Goal: Find specific page/section: Find specific page/section

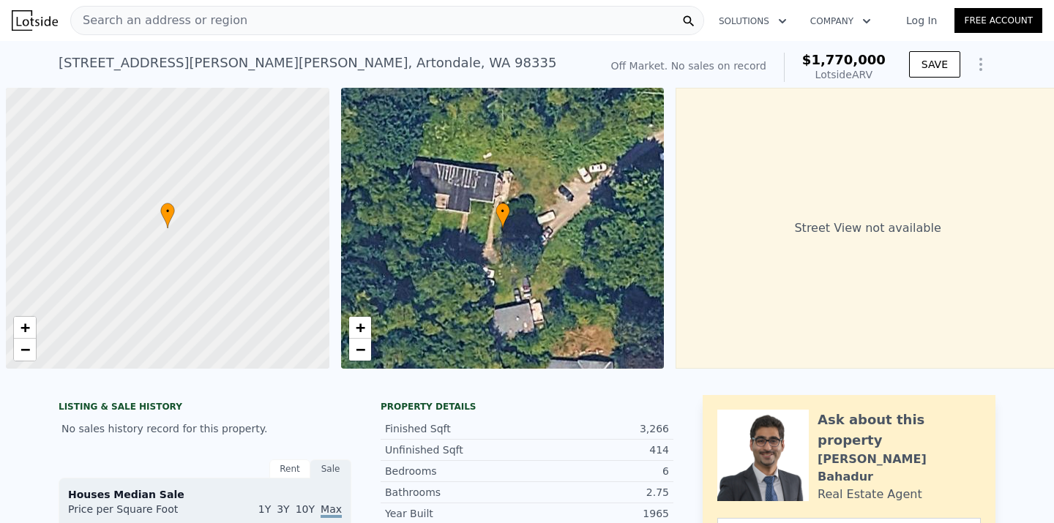
scroll to position [0, 6]
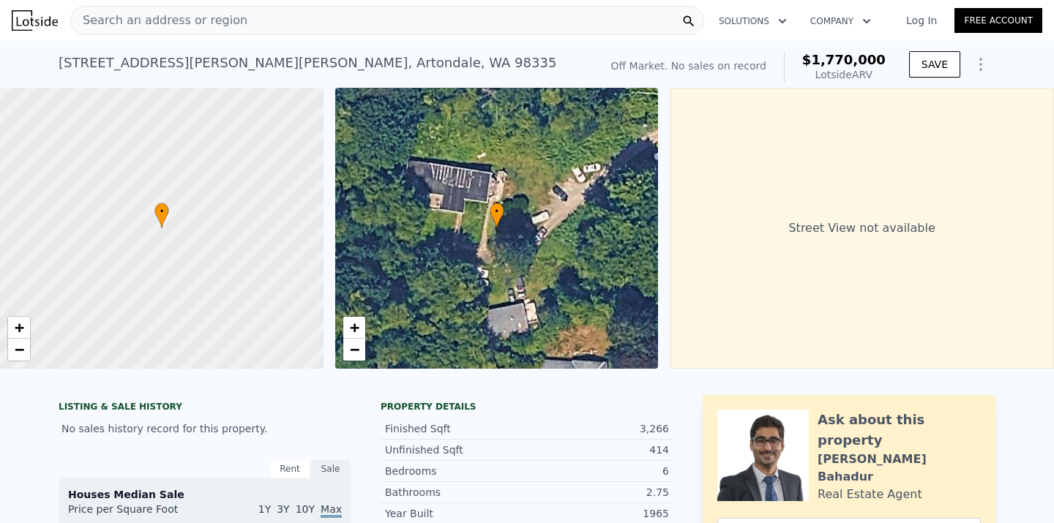
click at [336, 34] on div "Search an address or region" at bounding box center [387, 20] width 634 height 29
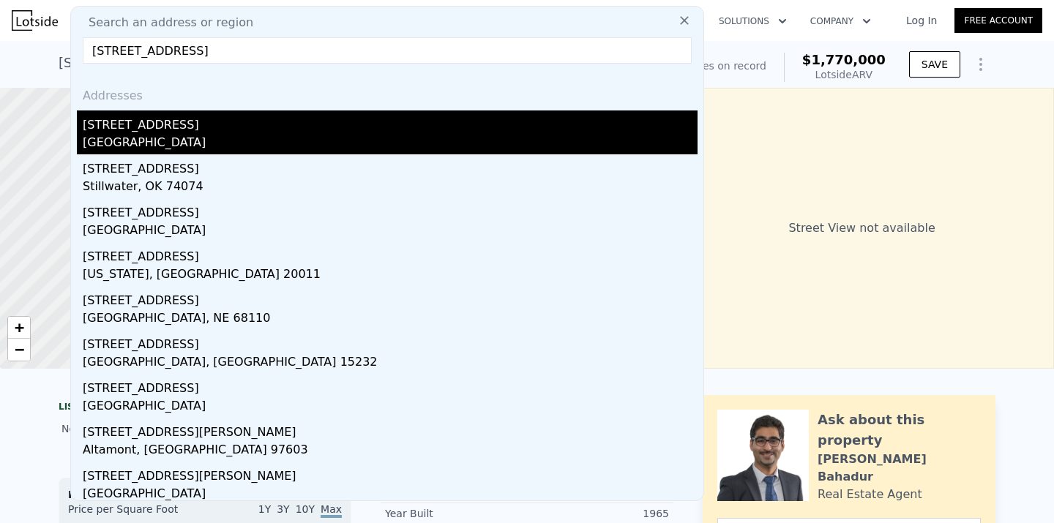
type input "[STREET_ADDRESS]"
click at [225, 122] on div "[STREET_ADDRESS]" at bounding box center [390, 122] width 615 height 23
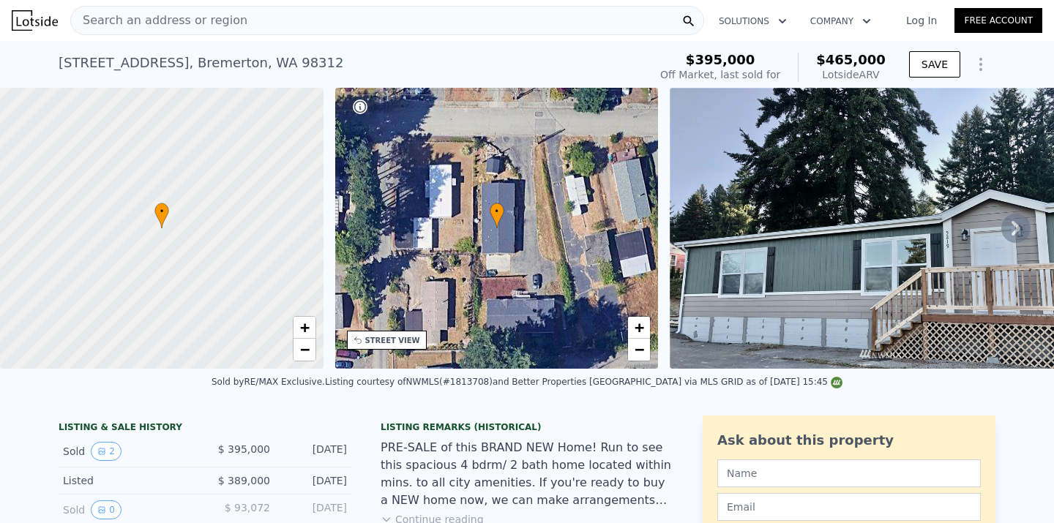
click at [1020, 231] on icon at bounding box center [1015, 228] width 29 height 29
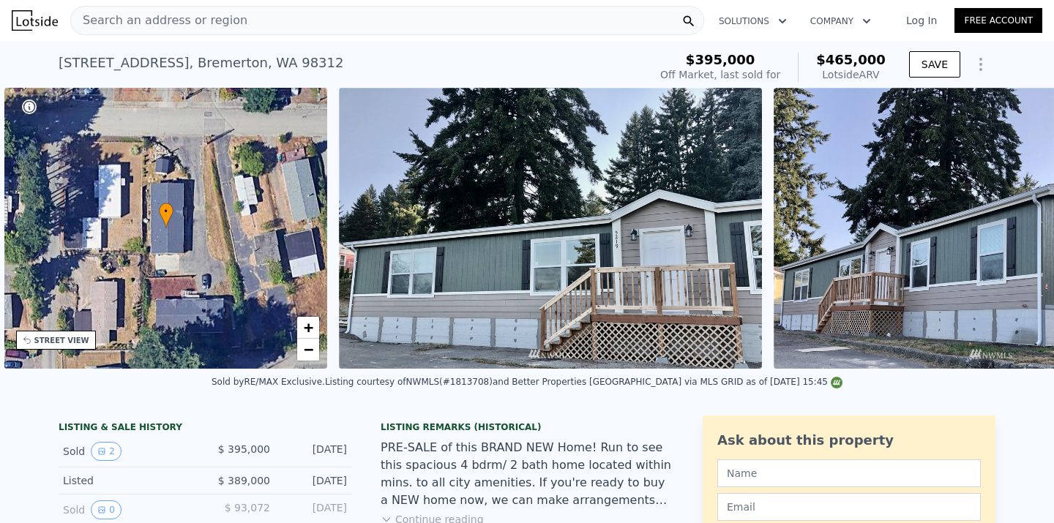
scroll to position [0, 340]
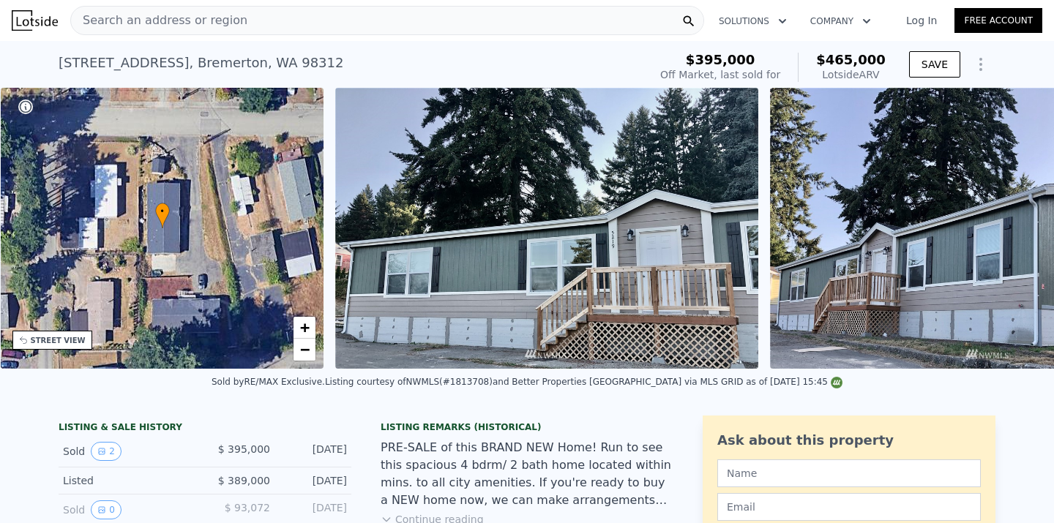
click at [1020, 231] on img at bounding box center [988, 228] width 436 height 281
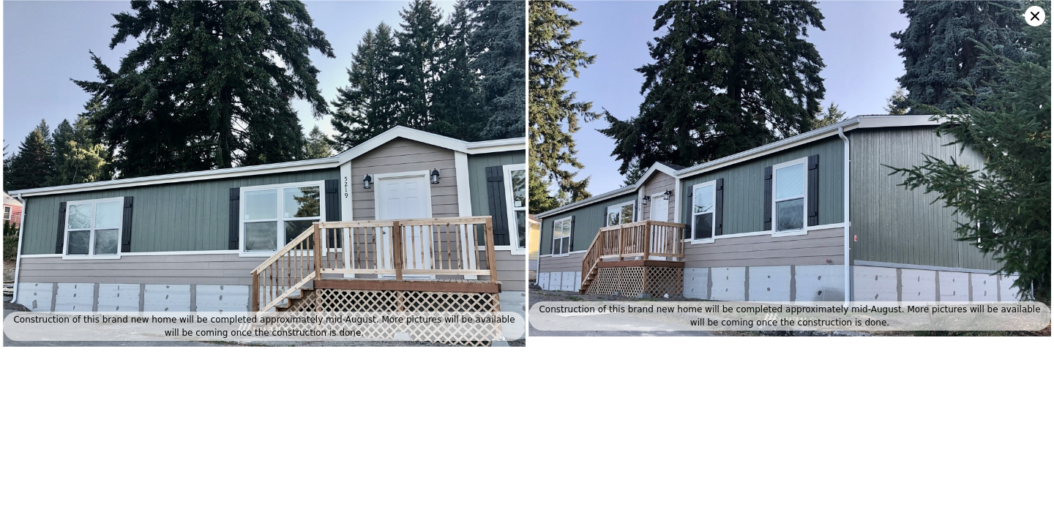
click at [1036, 17] on icon at bounding box center [1035, 16] width 9 height 9
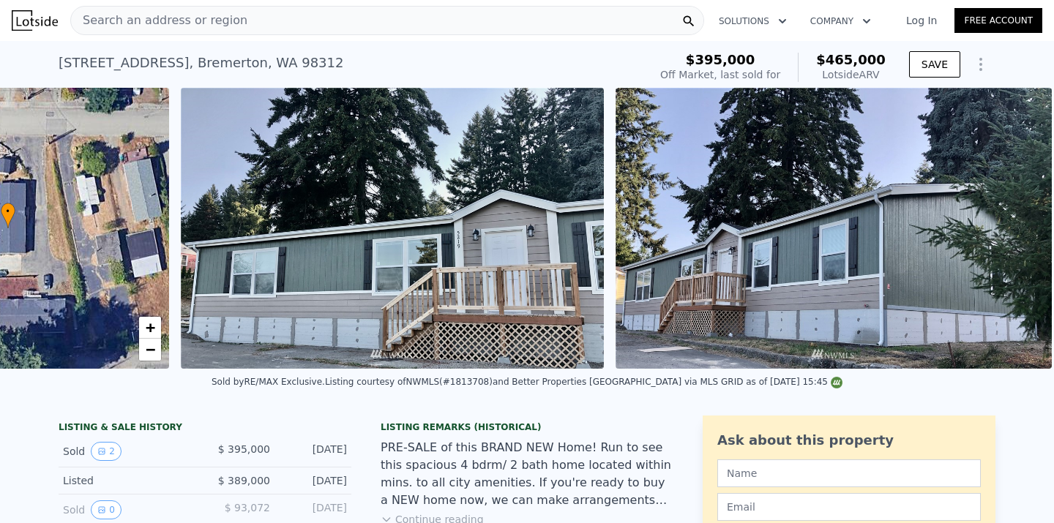
scroll to position [0, 498]
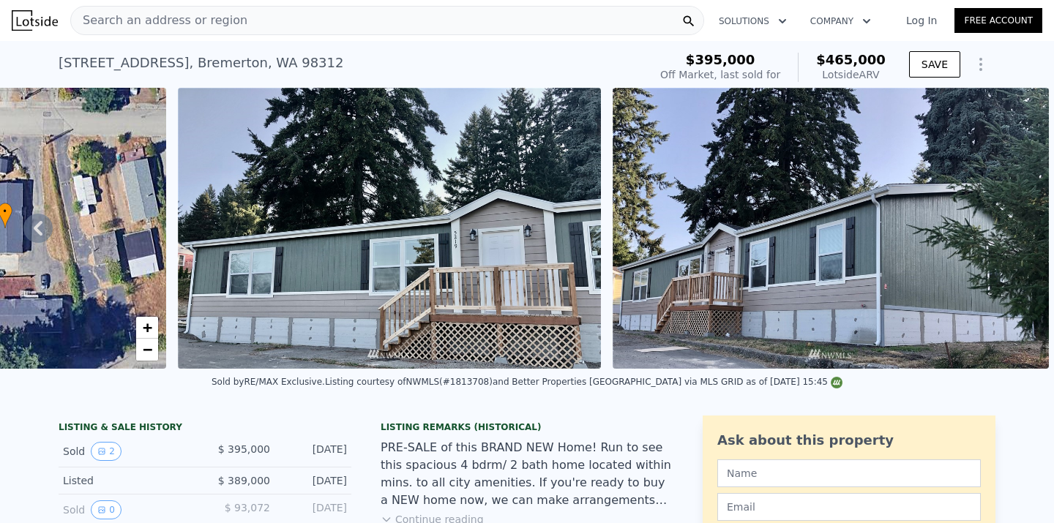
click at [324, 19] on div "Search an address or region" at bounding box center [387, 20] width 634 height 29
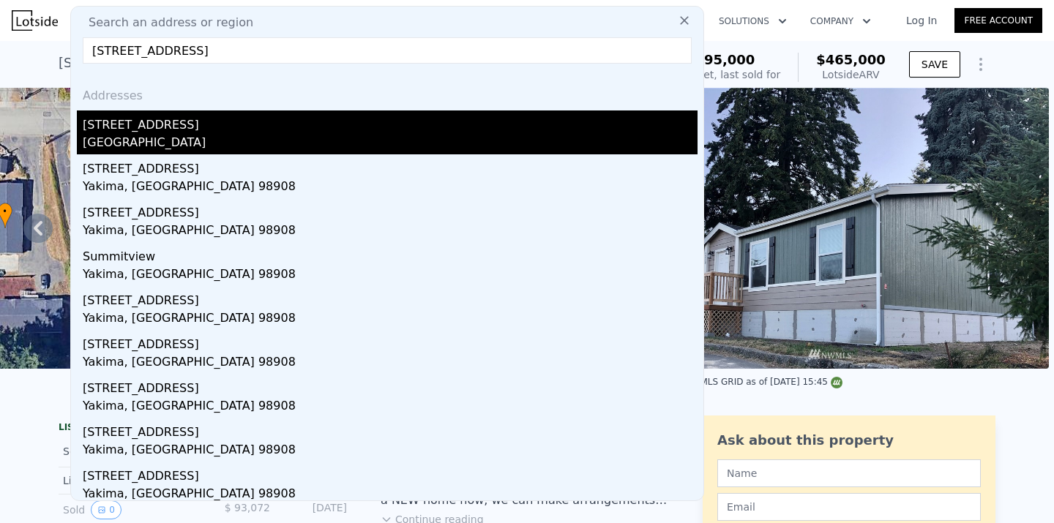
type input "[STREET_ADDRESS]"
click at [241, 122] on div "[STREET_ADDRESS]" at bounding box center [390, 122] width 615 height 23
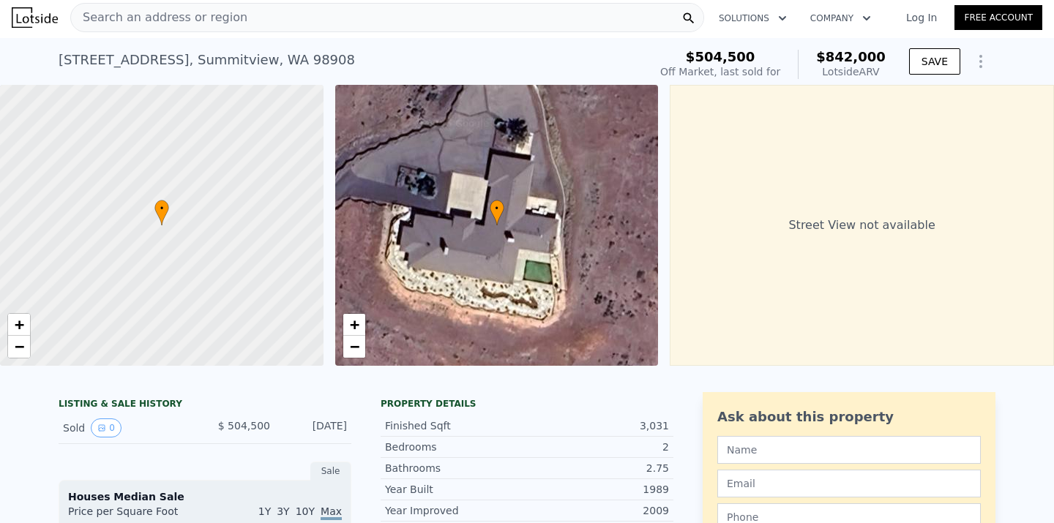
scroll to position [1, 0]
